Goal: Obtain resource: Download file/media

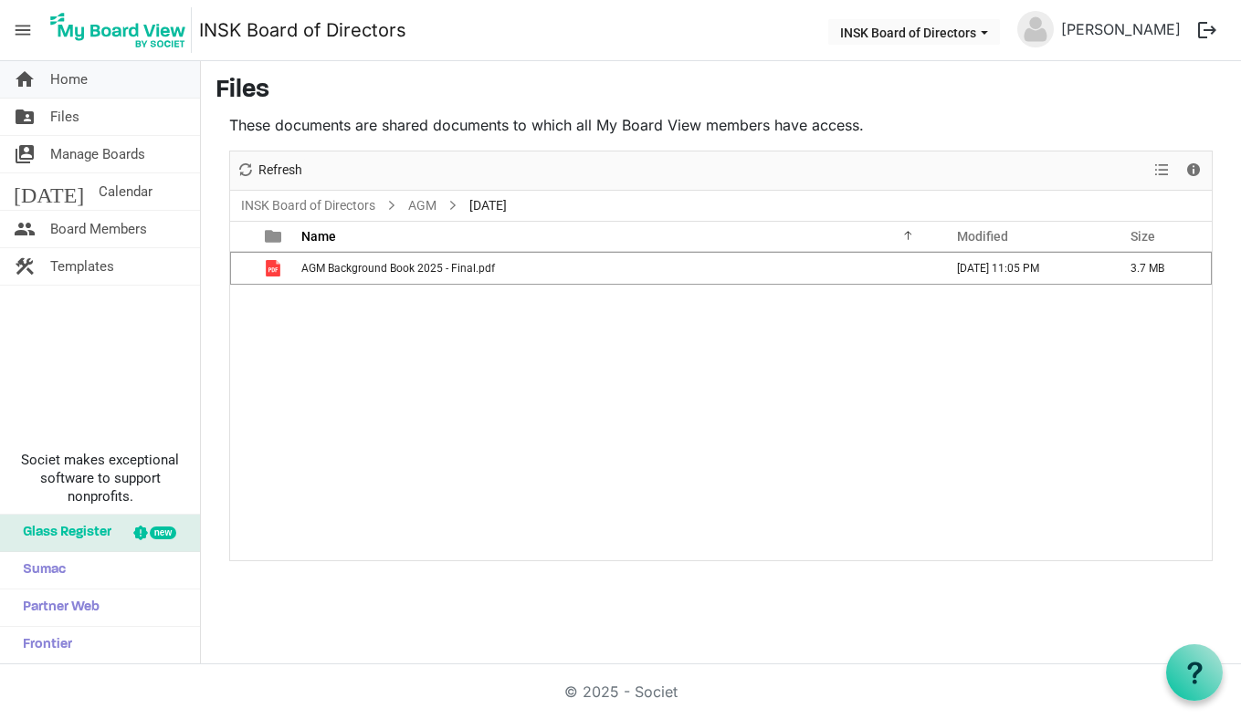
click at [79, 79] on span "Home" at bounding box center [68, 79] width 37 height 37
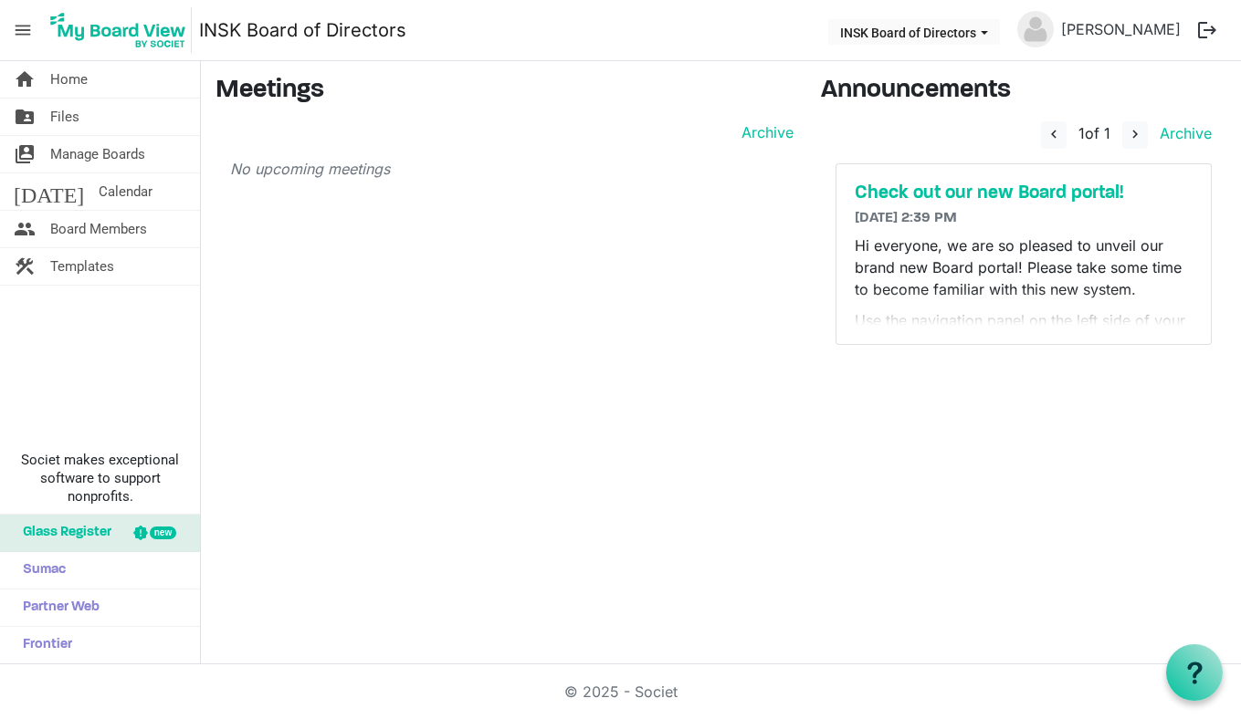
click at [114, 26] on img at bounding box center [118, 30] width 147 height 46
click at [74, 153] on span "Manage Boards" at bounding box center [97, 154] width 95 height 37
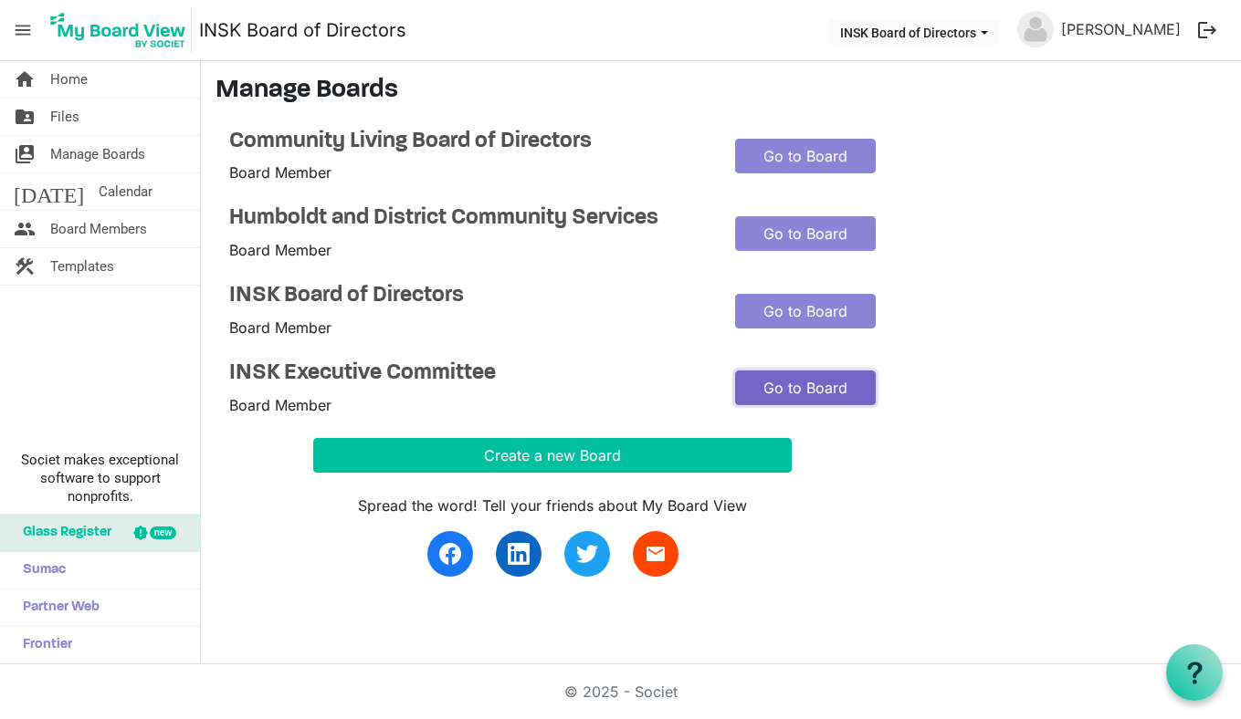
click at [782, 392] on link "Go to Board" at bounding box center [805, 388] width 141 height 35
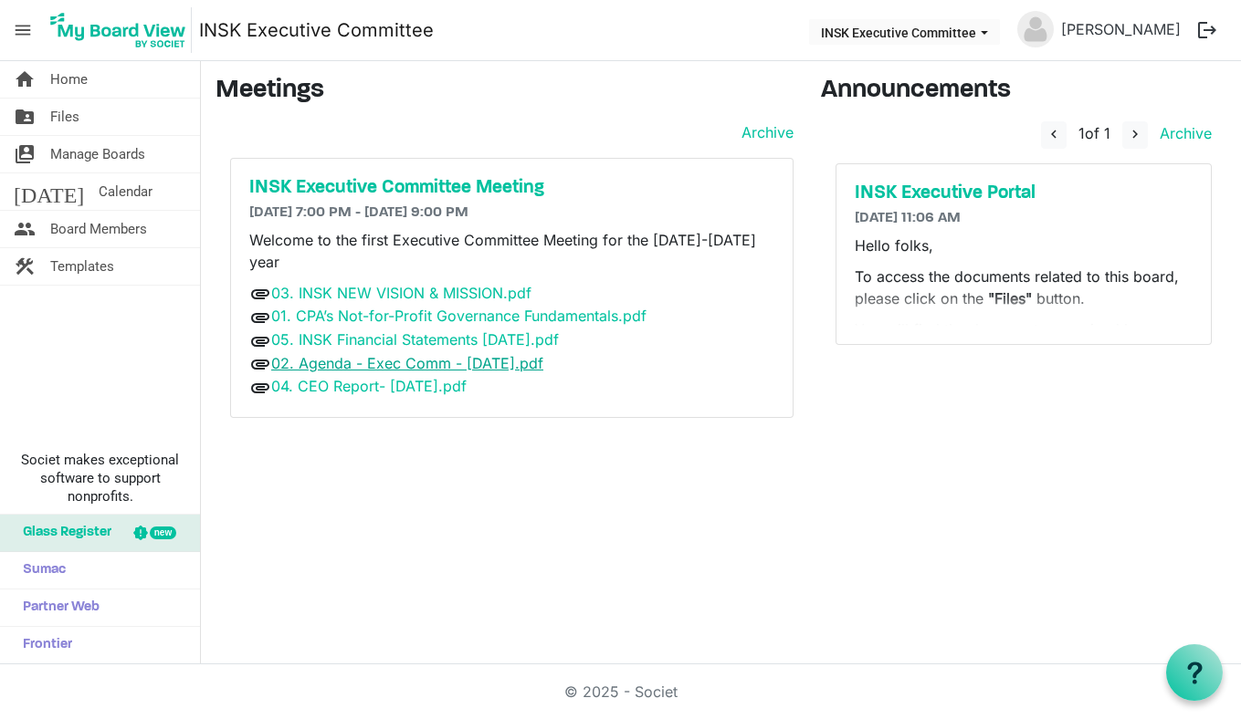
click at [414, 354] on link "02. Agenda - Exec Comm - 22 Aug 2025.pdf" at bounding box center [407, 363] width 272 height 18
click at [390, 284] on link "03. INSK NEW VISION & MISSION.pdf" at bounding box center [401, 293] width 260 height 18
click at [377, 377] on link "04. CEO Report- 22 Aug 2025.pdf" at bounding box center [368, 386] width 195 height 18
click at [343, 354] on link "02. Agenda - Exec Comm - 22 Aug 2025.pdf" at bounding box center [407, 363] width 272 height 18
